Goal: Communication & Community: Ask a question

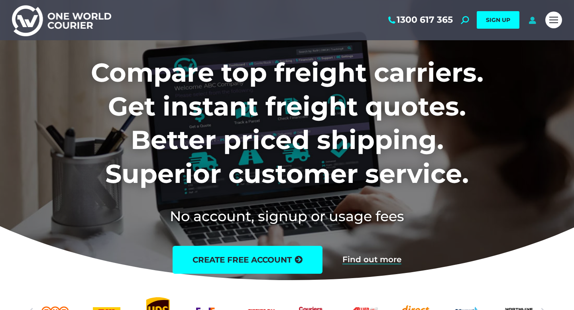
click at [536, 23] on icon at bounding box center [533, 20] width 10 height 8
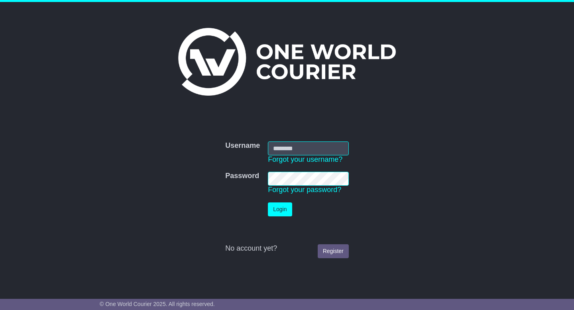
type input "**********"
click at [273, 209] on button "Login" at bounding box center [280, 210] width 24 height 14
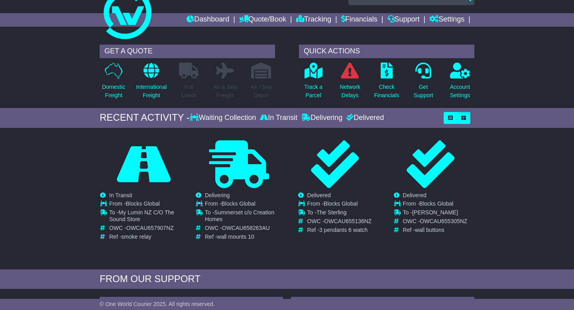
scroll to position [24, 0]
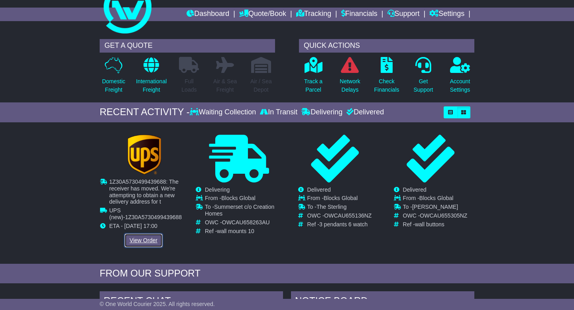
click at [145, 241] on link "View Order" at bounding box center [143, 241] width 38 height 14
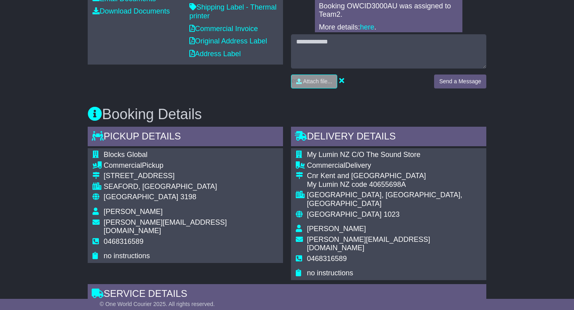
scroll to position [411, 0]
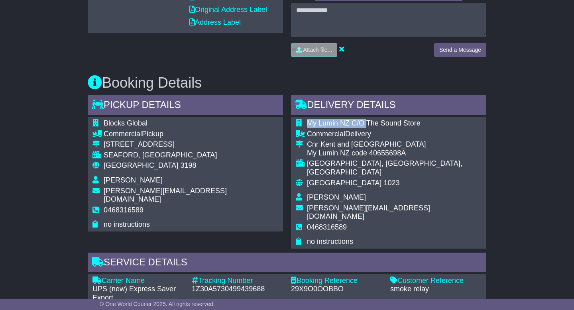
drag, startPoint x: 364, startPoint y: 123, endPoint x: 421, endPoint y: 125, distance: 56.7
click at [421, 125] on div "My Lumin NZ C/O The Sound Store Commercial Delivery Cnr Kent and Crowhurst Stre…" at bounding box center [388, 183] width 195 height 132
drag, startPoint x: 417, startPoint y: 124, endPoint x: 363, endPoint y: 125, distance: 54.2
click at [363, 125] on td "My Lumin NZ C/O The Sound Store" at bounding box center [394, 124] width 175 height 11
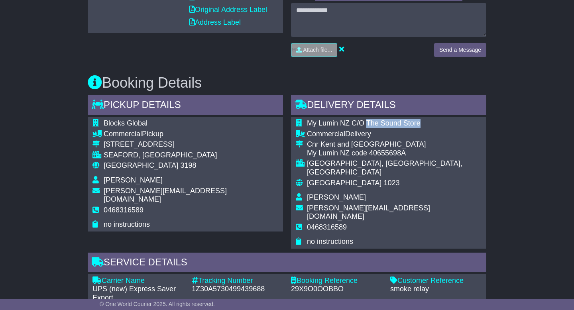
copy span "The Sound Store"
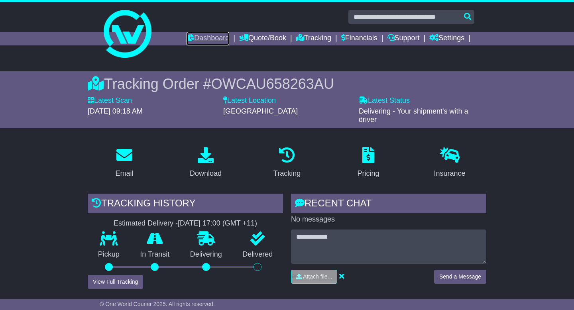
click at [199, 42] on link "Dashboard" at bounding box center [208, 39] width 43 height 14
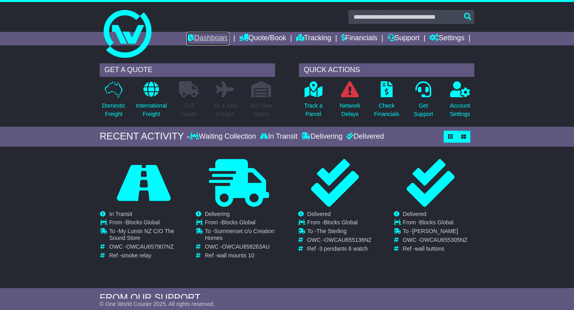
click at [209, 41] on link "Dashboard" at bounding box center [208, 39] width 43 height 14
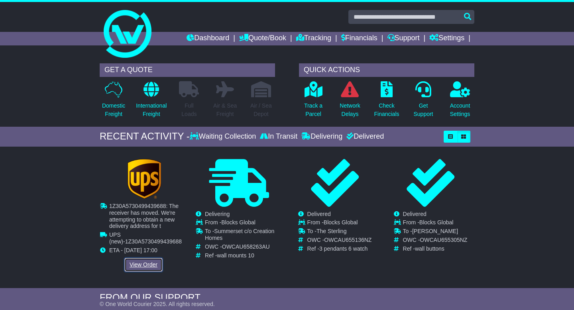
click at [133, 264] on link "View Order" at bounding box center [143, 265] width 38 height 14
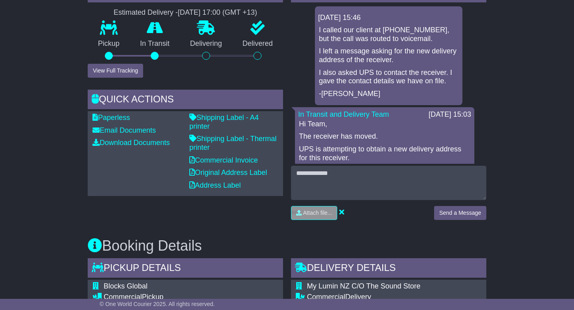
scroll to position [261, 0]
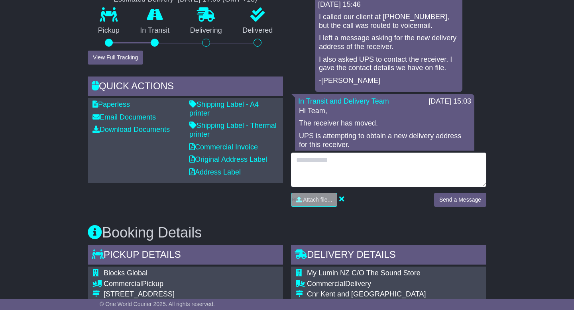
click at [336, 167] on textarea at bounding box center [388, 170] width 195 height 34
type textarea "*"
paste textarea "**********"
type textarea "**********"
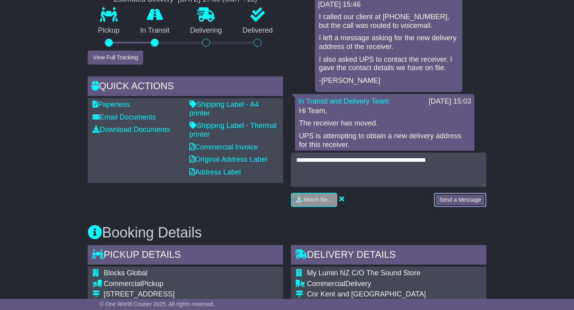
click at [443, 198] on button "Send a Message" at bounding box center [460, 200] width 52 height 14
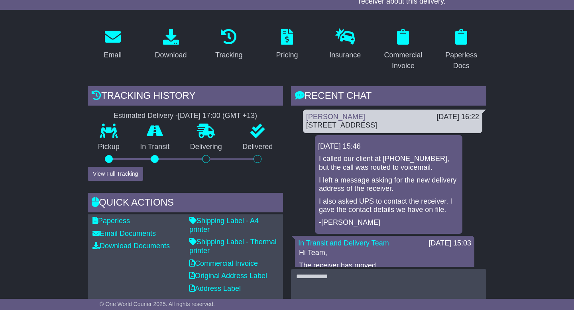
scroll to position [130, 0]
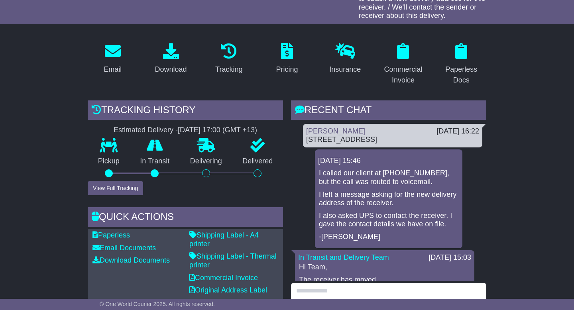
click at [347, 289] on textarea at bounding box center [388, 301] width 195 height 34
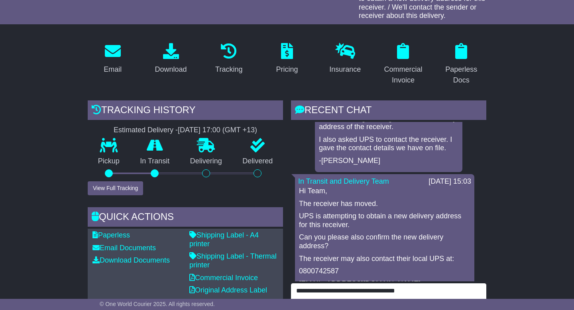
scroll to position [77, 0]
click at [417, 290] on textarea "**********" at bounding box center [388, 301] width 195 height 34
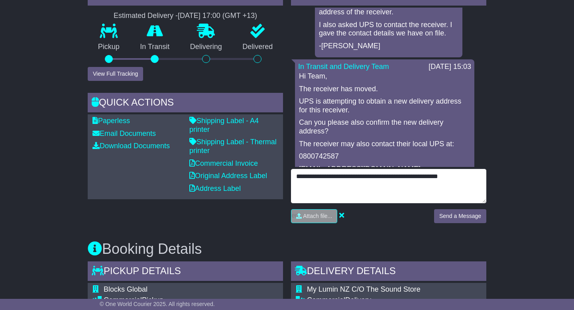
scroll to position [404, 0]
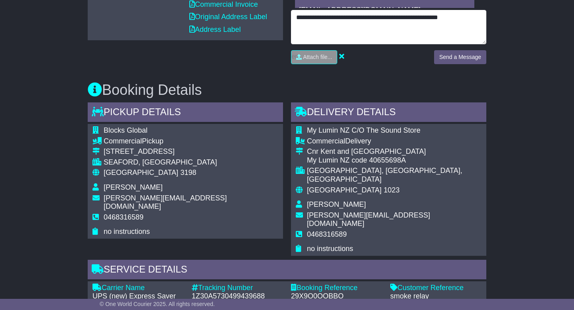
type textarea "**********"
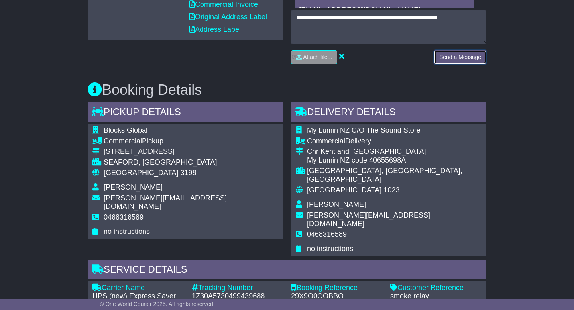
click at [444, 56] on button "Send a Message" at bounding box center [460, 57] width 52 height 14
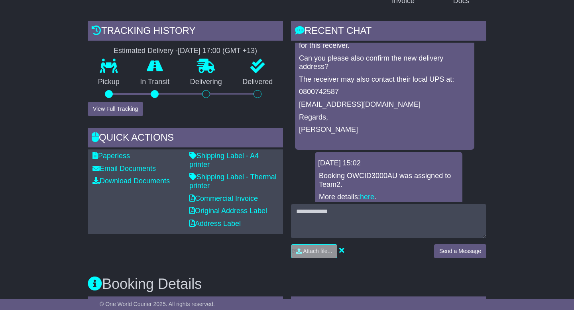
scroll to position [221, 0]
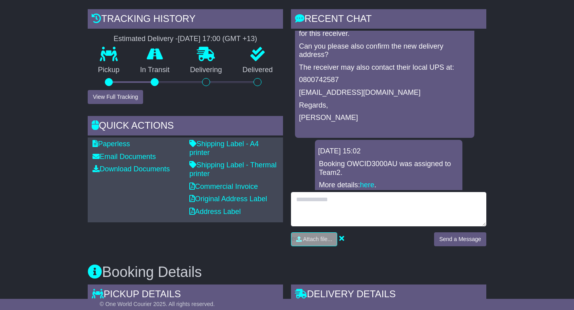
click at [429, 206] on textarea at bounding box center [388, 209] width 195 height 34
type textarea "**********"
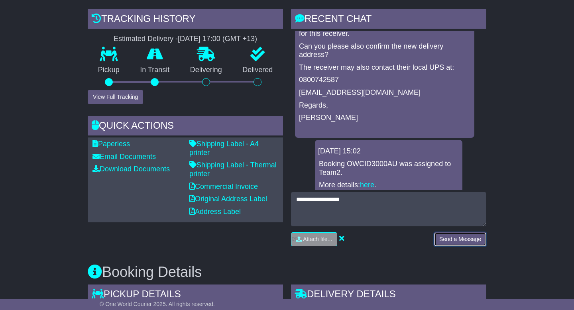
click at [465, 239] on button "Send a Message" at bounding box center [460, 239] width 52 height 14
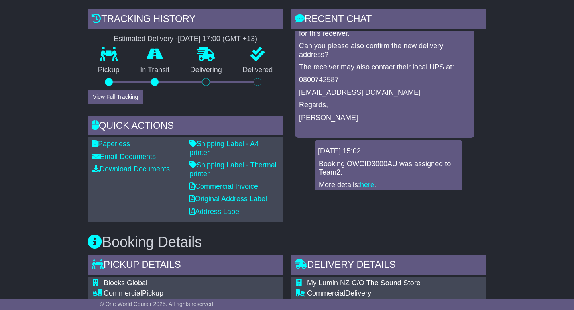
scroll to position [313, 0]
